Goal: Task Accomplishment & Management: Use online tool/utility

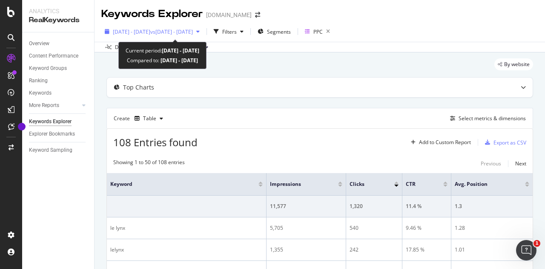
click at [172, 27] on div "[DATE] - [DATE] vs [DATE] - [DATE]" at bounding box center [152, 31] width 102 height 13
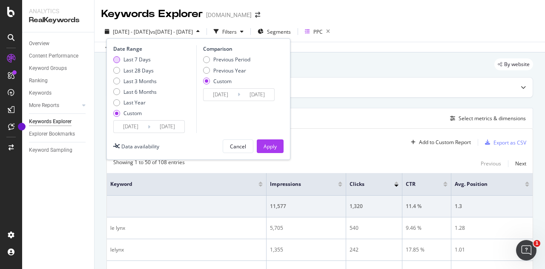
click at [136, 58] on div "Last 7 Days" at bounding box center [137, 59] width 27 height 7
type input "[DATE]"
click at [269, 147] on div "Apply" at bounding box center [270, 146] width 13 height 7
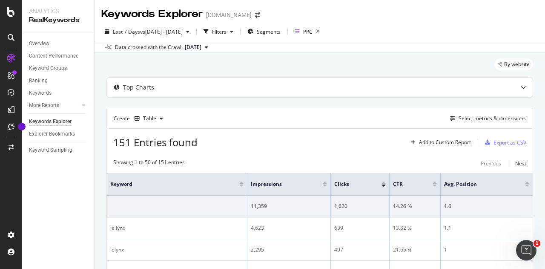
click at [342, 126] on div "Create Table Select metrics & dimensions" at bounding box center [319, 118] width 427 height 20
click at [512, 142] on div "Export as CSV" at bounding box center [510, 142] width 33 height 7
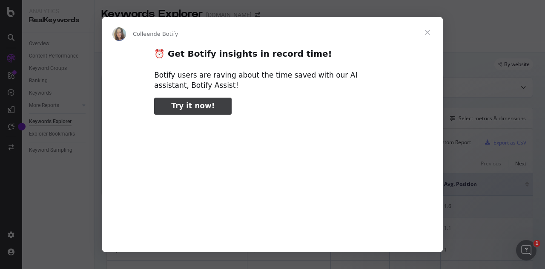
type input "345743"
click at [427, 32] on span "Fermer" at bounding box center [427, 32] width 31 height 31
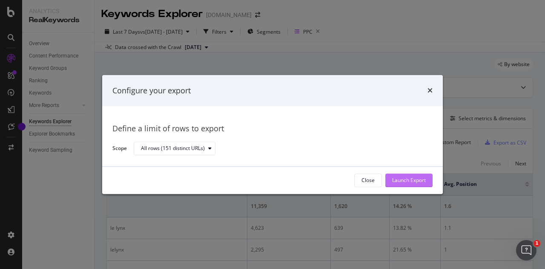
click at [414, 182] on div "Launch Export" at bounding box center [409, 180] width 34 height 7
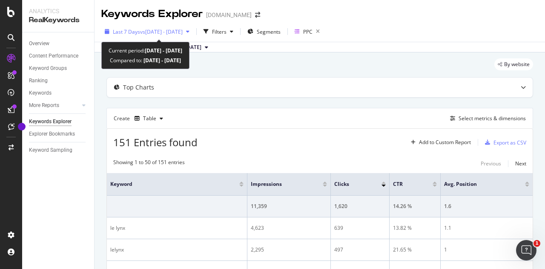
click at [177, 32] on span "vs [DATE] - [DATE]" at bounding box center [161, 31] width 43 height 7
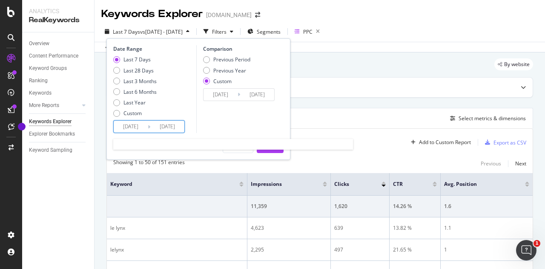
click at [131, 125] on input "[DATE]" at bounding box center [131, 127] width 34 height 12
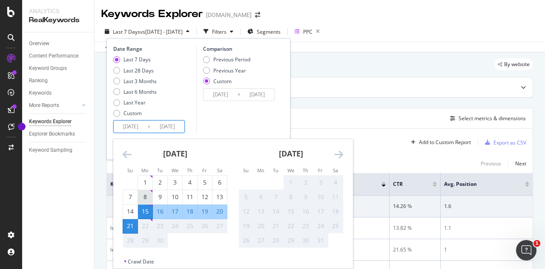
click at [144, 199] on div "8" at bounding box center [145, 196] width 14 height 9
type input "[DATE]"
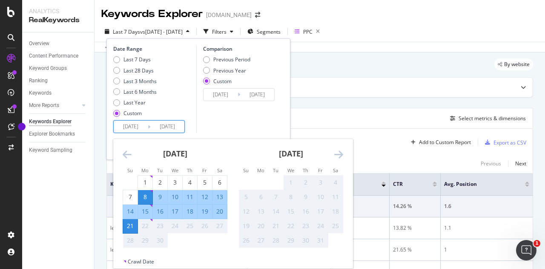
click at [131, 209] on div "14" at bounding box center [130, 211] width 14 height 9
type input "[DATE]"
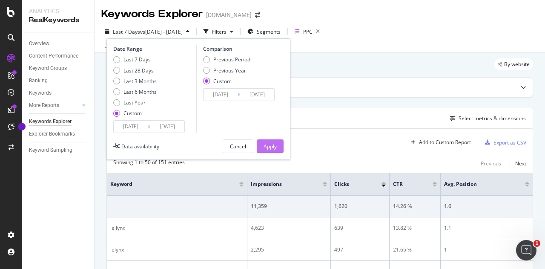
click at [276, 141] on div "Apply" at bounding box center [270, 146] width 13 height 13
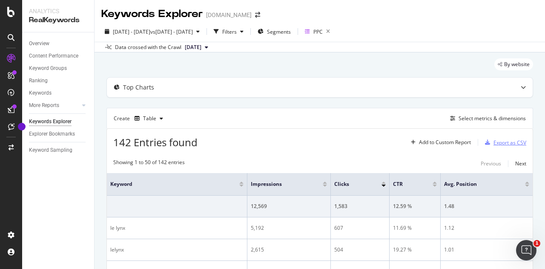
click at [508, 141] on div "Export as CSV" at bounding box center [510, 142] width 33 height 7
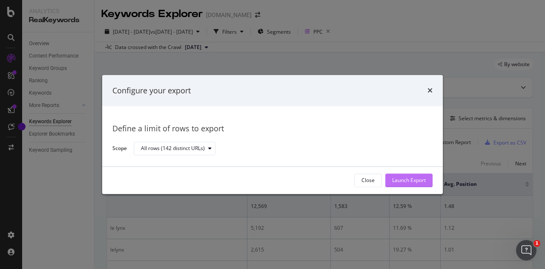
click at [421, 181] on div "Launch Export" at bounding box center [409, 180] width 34 height 7
